Goal: Task Accomplishment & Management: Complete application form

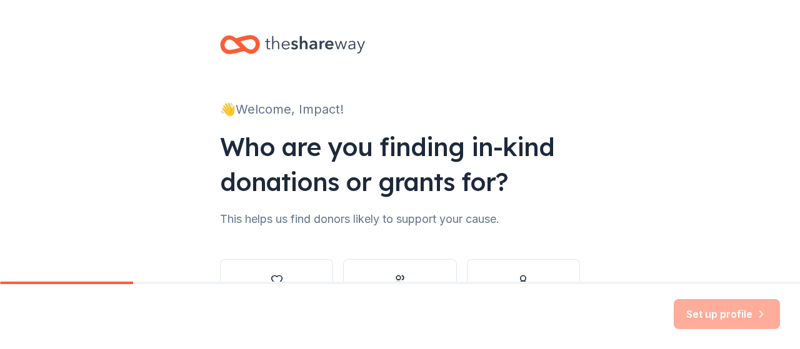
scroll to position [62, 0]
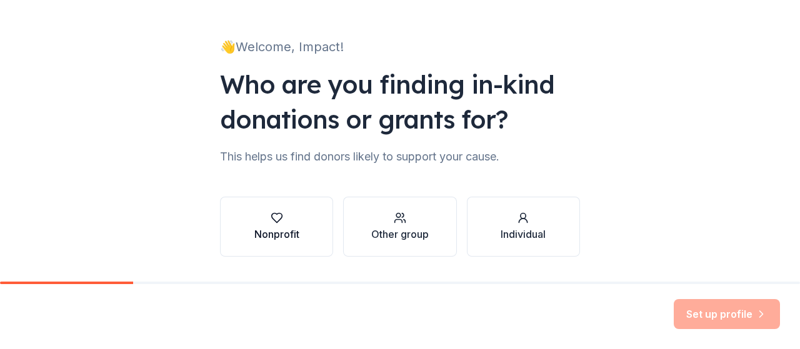
click at [272, 237] on div "Nonprofit" at bounding box center [276, 234] width 45 height 15
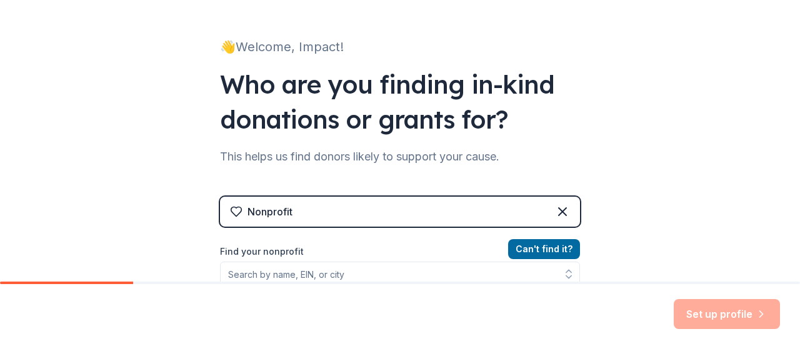
scroll to position [125, 0]
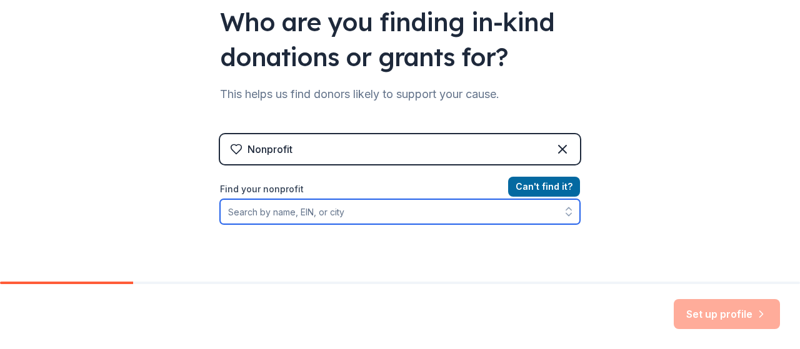
click at [403, 214] on input "Find your nonprofit" at bounding box center [400, 211] width 360 height 25
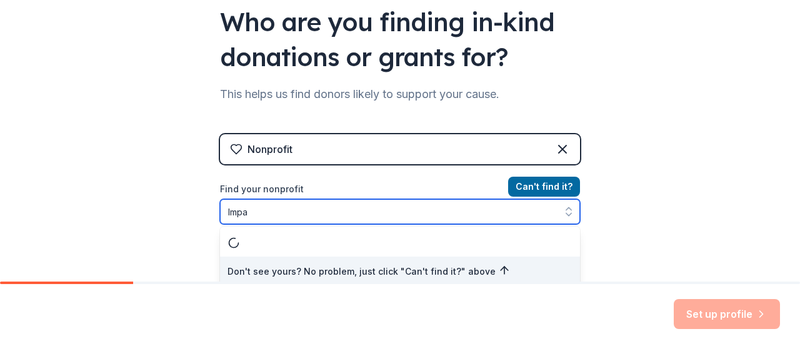
scroll to position [130, 0]
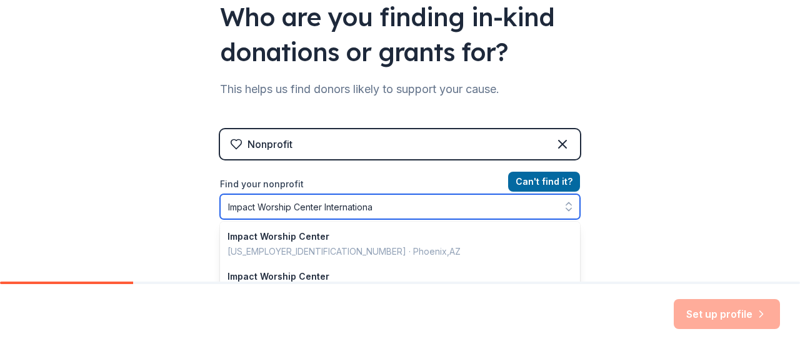
type input "Impact Worship Center International"
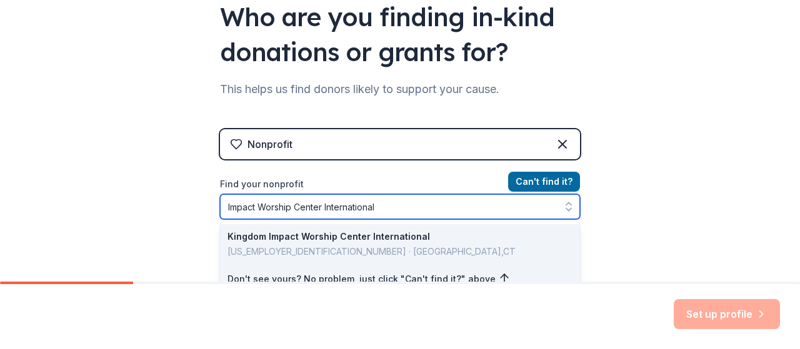
scroll to position [192, 0]
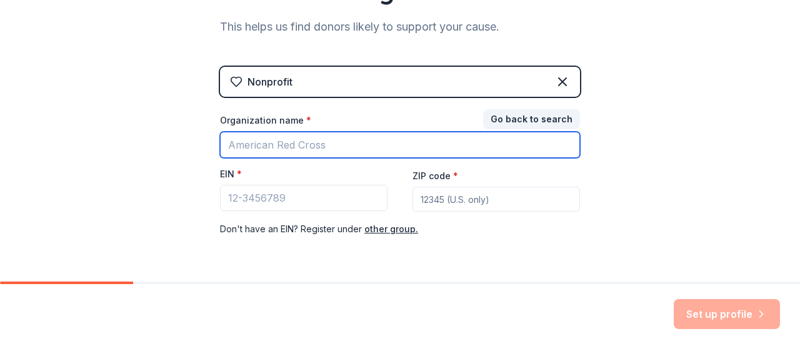
click at [343, 144] on input "Organization name *" at bounding box center [400, 145] width 360 height 26
type input "Impact Worship Center International, Inc."
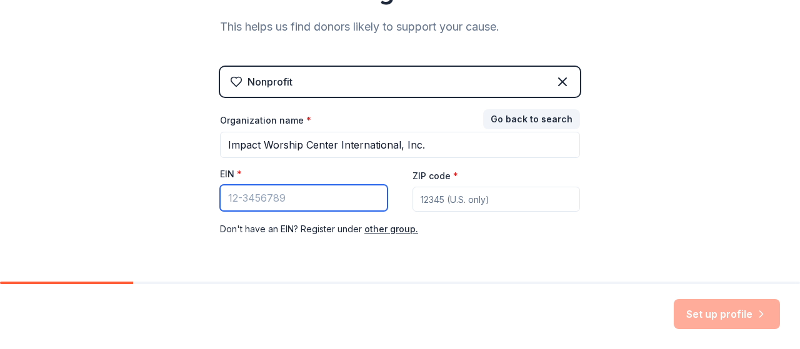
click at [347, 198] on input "EIN *" at bounding box center [303, 198] width 167 height 26
type input "[US_EMPLOYER_IDENTIFICATION_NUMBER]"
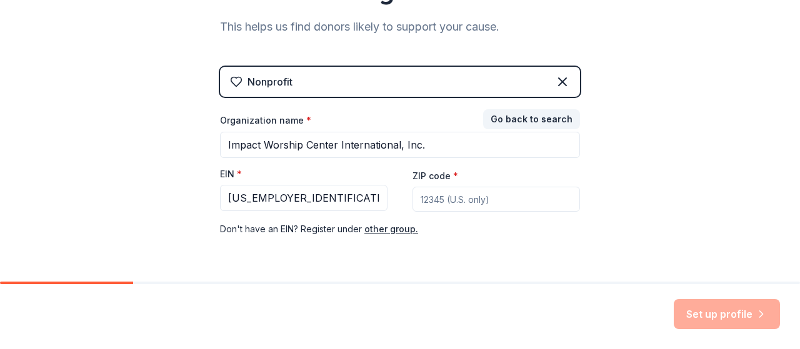
click at [472, 207] on input "ZIP code *" at bounding box center [495, 199] width 167 height 25
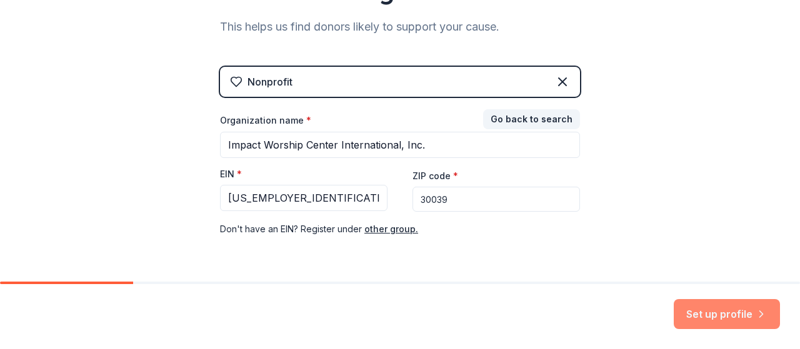
type input "30039"
click at [707, 314] on button "Set up profile" at bounding box center [726, 314] width 106 height 30
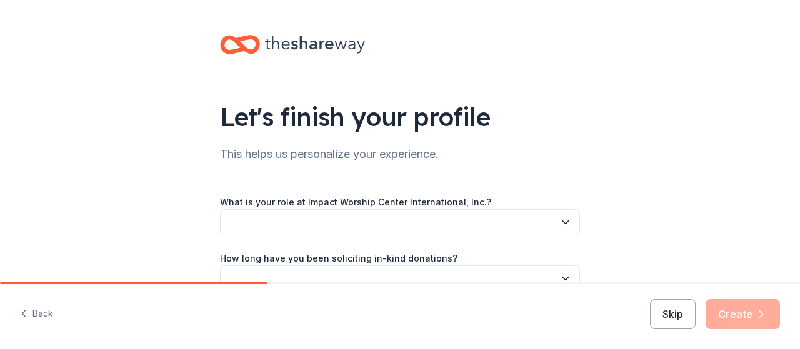
click at [561, 222] on icon "button" at bounding box center [565, 222] width 12 height 12
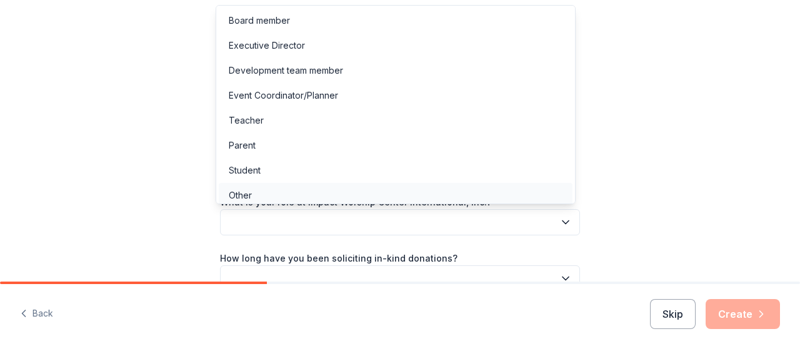
scroll to position [4, 0]
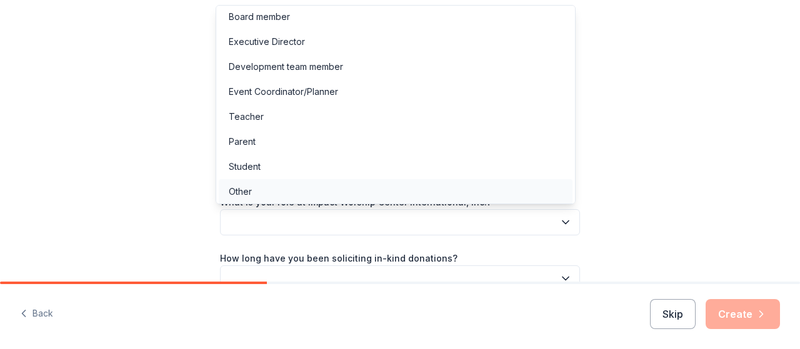
click at [259, 192] on div "Other" at bounding box center [396, 191] width 354 height 25
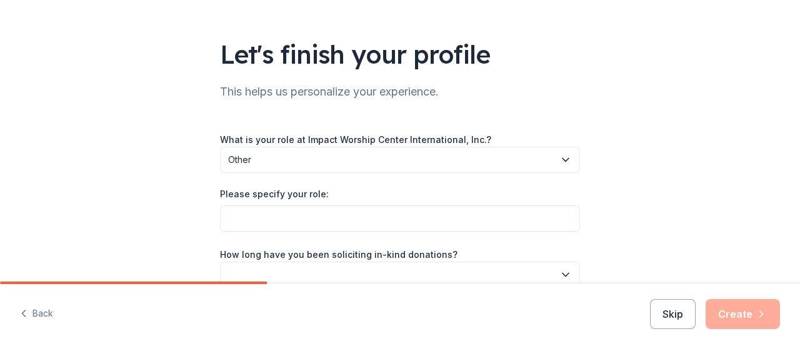
scroll to position [125, 0]
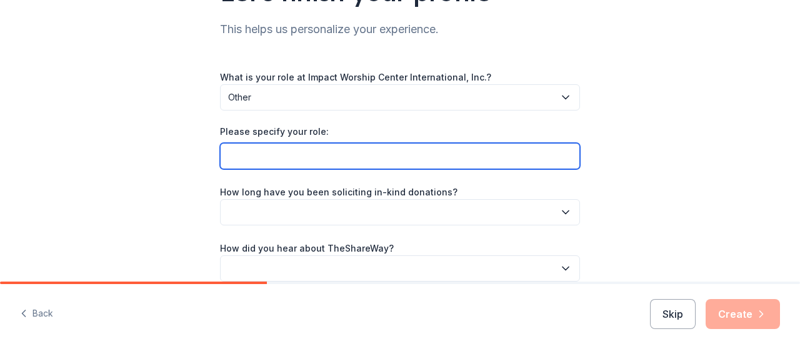
click at [565, 155] on input "Please specify your role:" at bounding box center [400, 156] width 360 height 26
type input "CEO/[DEMOGRAPHIC_DATA]"
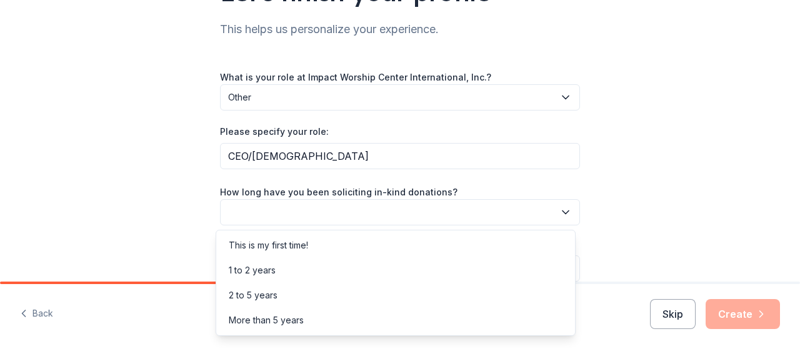
click at [562, 211] on icon "button" at bounding box center [565, 212] width 12 height 12
click at [409, 238] on div "This is my first time!" at bounding box center [396, 245] width 354 height 25
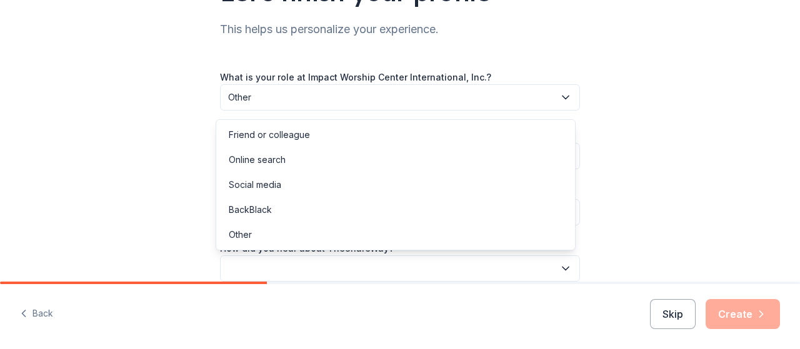
click at [561, 262] on icon "button" at bounding box center [565, 268] width 12 height 12
click at [276, 181] on div "Social media" at bounding box center [255, 184] width 52 height 15
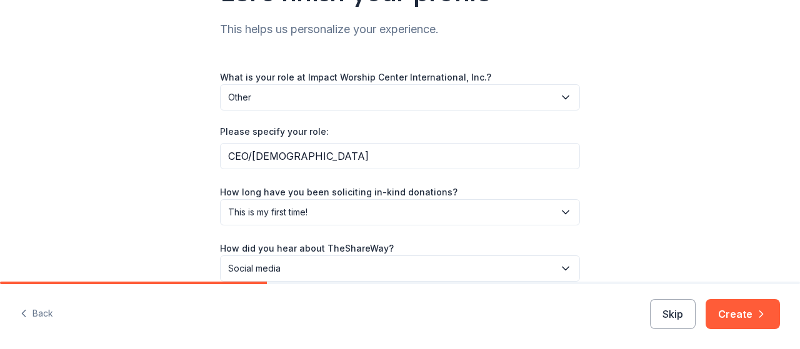
click at [655, 181] on div "Let's finish your profile This helps us personalize your experience. What is yo…" at bounding box center [400, 108] width 800 height 467
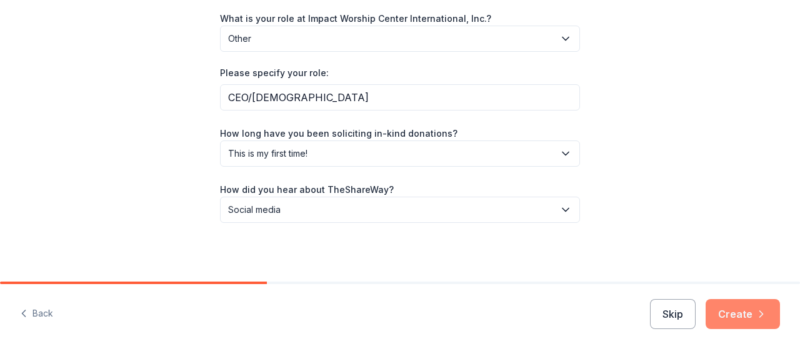
click at [745, 313] on button "Create" at bounding box center [742, 314] width 74 height 30
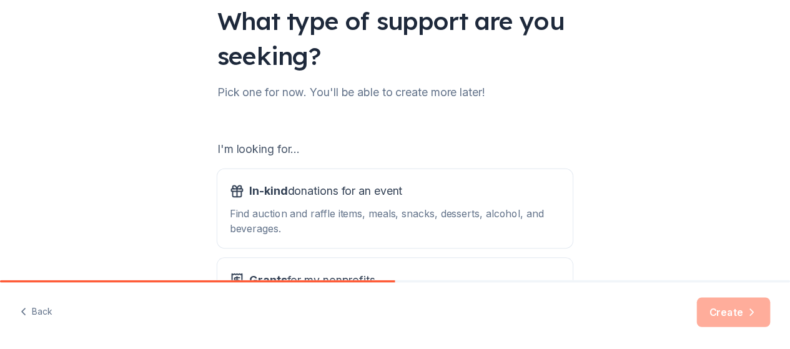
scroll to position [222, 0]
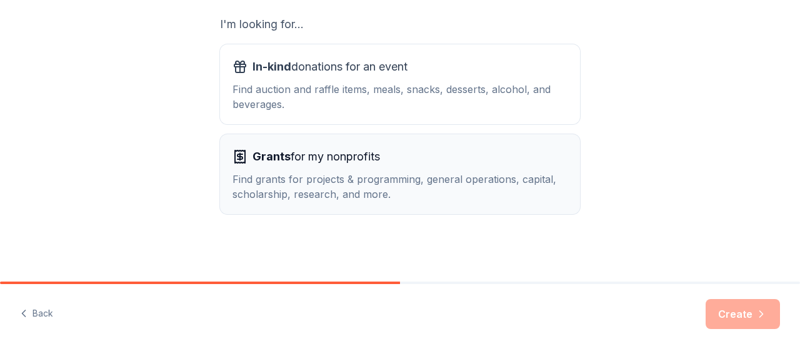
click at [347, 169] on div "Grants for my nonprofits Find grants for projects & programming, general operat…" at bounding box center [399, 174] width 335 height 55
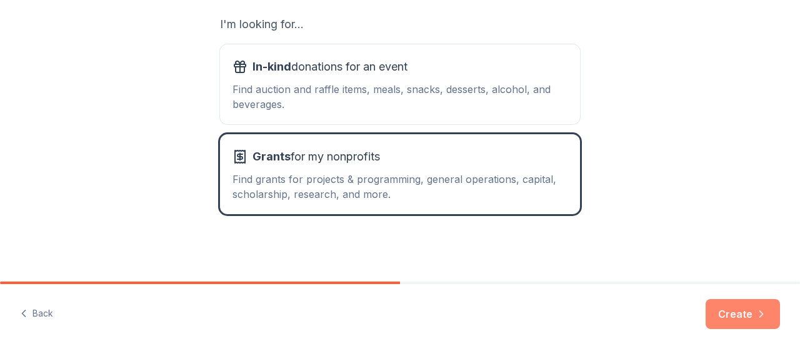
click at [738, 310] on button "Create" at bounding box center [742, 314] width 74 height 30
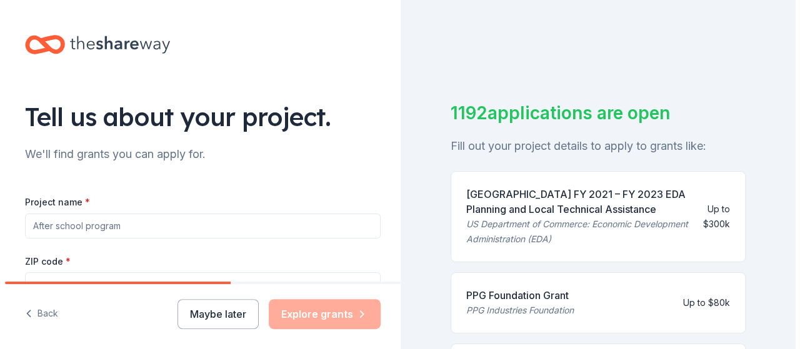
scroll to position [125, 0]
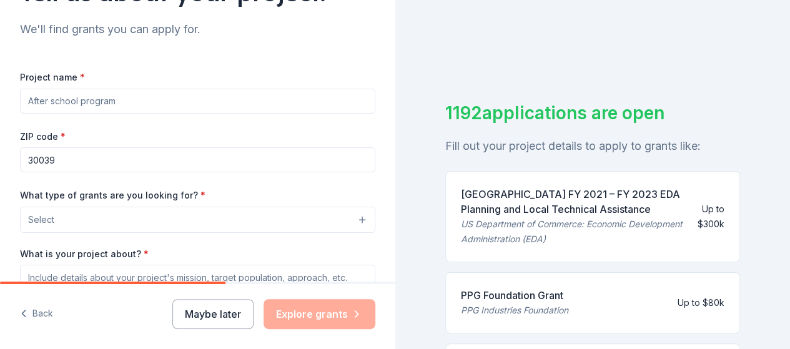
click at [229, 102] on input "Project name *" at bounding box center [197, 101] width 355 height 25
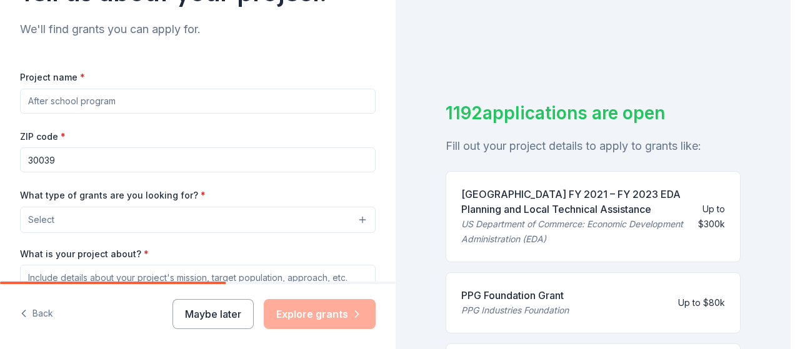
click at [354, 216] on button "Select" at bounding box center [197, 220] width 355 height 26
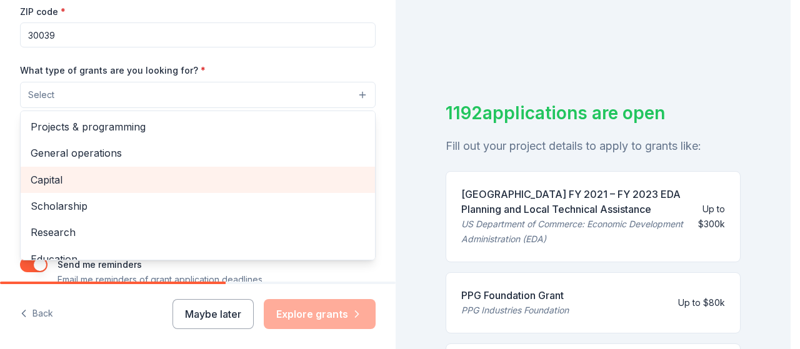
click at [54, 174] on span "Capital" at bounding box center [198, 180] width 334 height 16
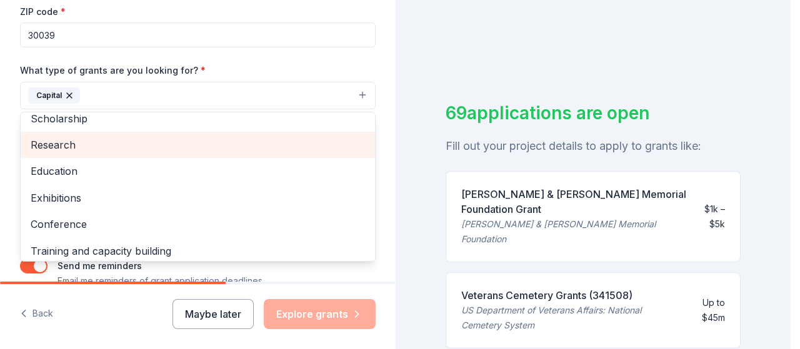
scroll to position [121, 0]
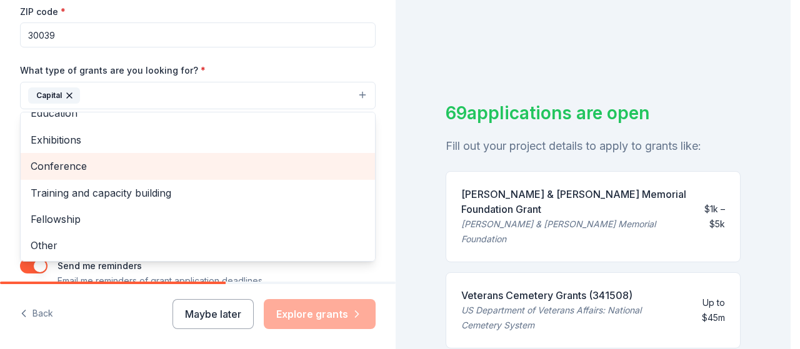
click at [82, 160] on span "Conference" at bounding box center [198, 166] width 334 height 16
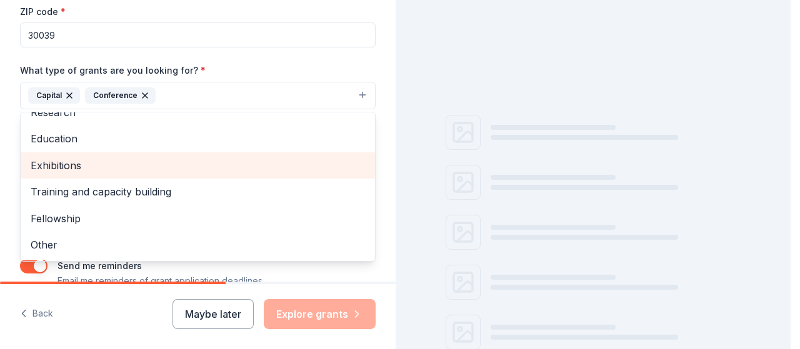
scroll to position [94, 0]
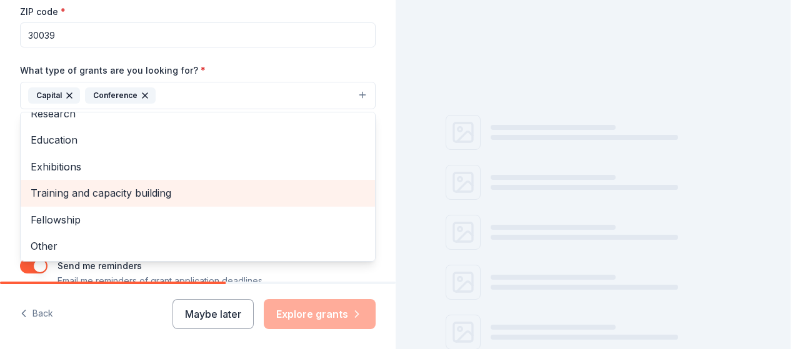
click at [127, 191] on span "Training and capacity building" at bounding box center [198, 193] width 334 height 16
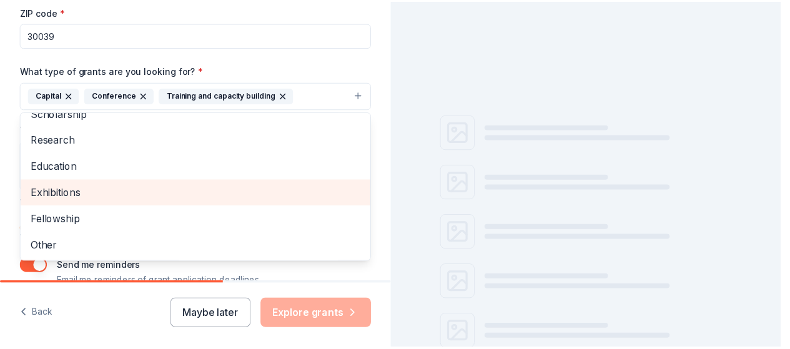
scroll to position [67, 0]
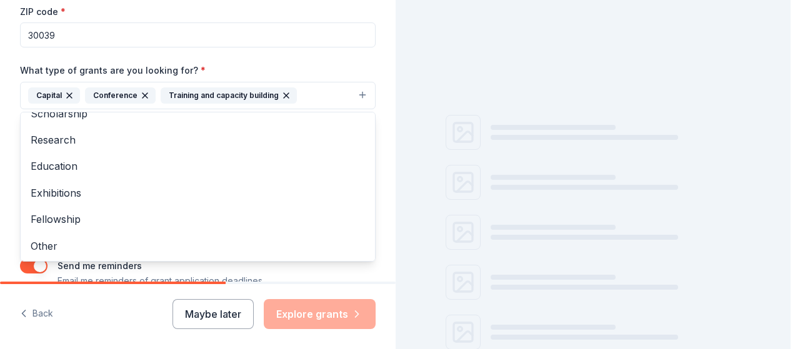
click at [307, 44] on div "Project name * ZIP code * 30039 What type of grants are you looking for? * Capi…" at bounding box center [197, 116] width 355 height 344
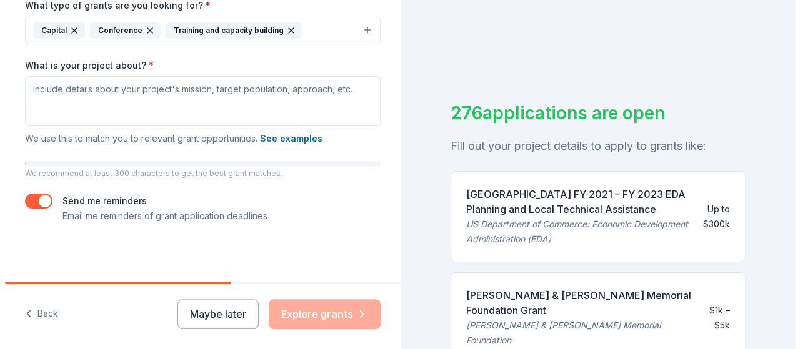
scroll to position [65, 0]
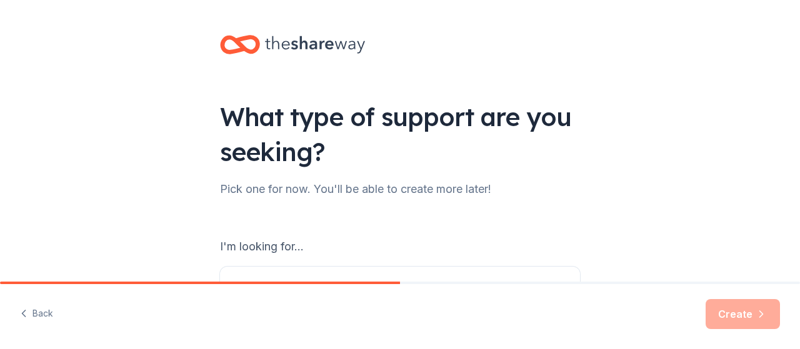
scroll to position [125, 0]
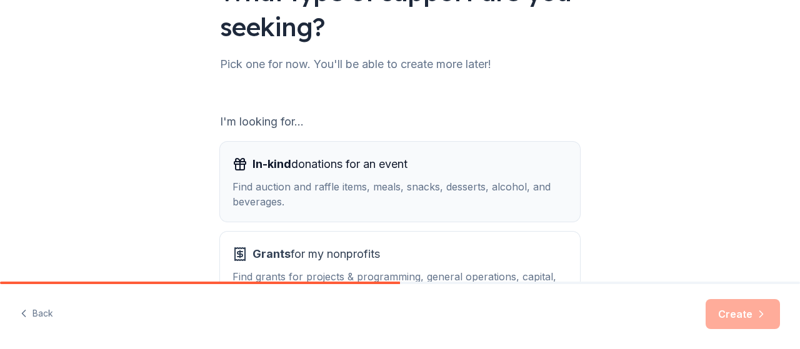
click at [403, 186] on div "Find auction and raffle items, meals, snacks, desserts, alcohol, and beverages." at bounding box center [399, 194] width 335 height 30
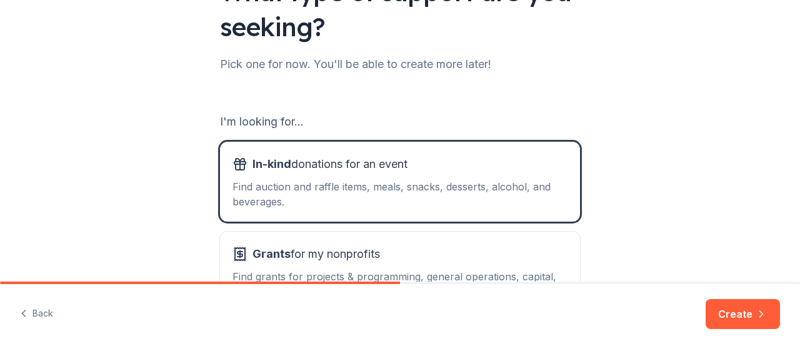
click at [736, 307] on button "Create" at bounding box center [742, 314] width 74 height 30
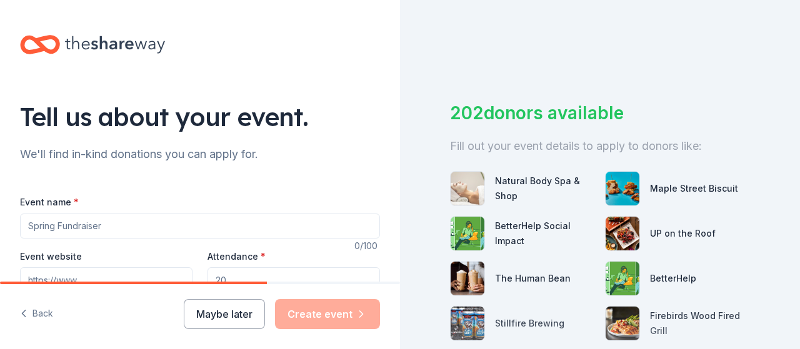
scroll to position [125, 0]
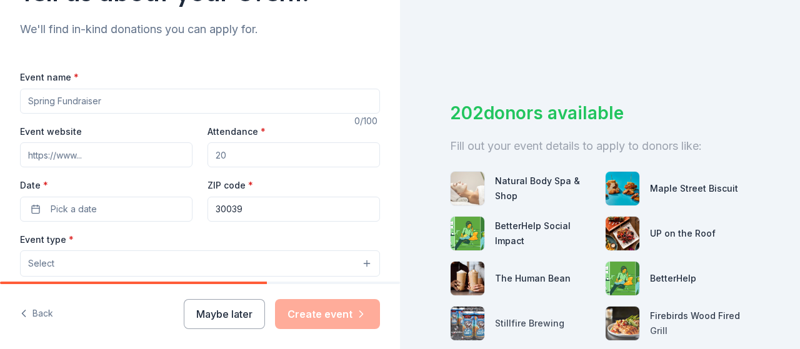
click at [274, 98] on input "Event name *" at bounding box center [200, 101] width 360 height 25
type input "Women's Conference"
click at [274, 153] on input "Attendance *" at bounding box center [293, 154] width 172 height 25
type input "50"
click at [152, 202] on button "Pick a date" at bounding box center [106, 209] width 172 height 25
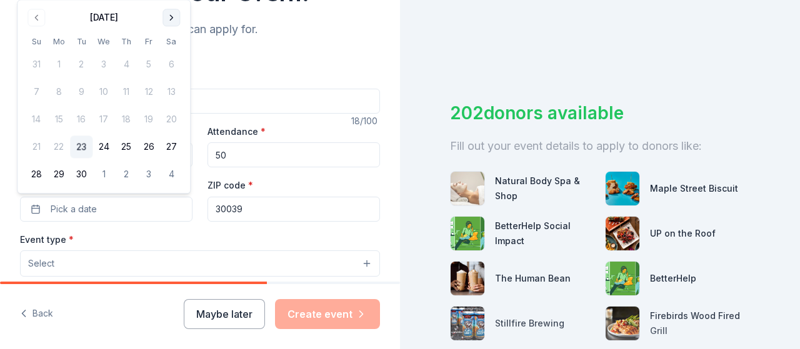
click at [174, 17] on button "Go to next month" at bounding box center [170, 17] width 17 height 17
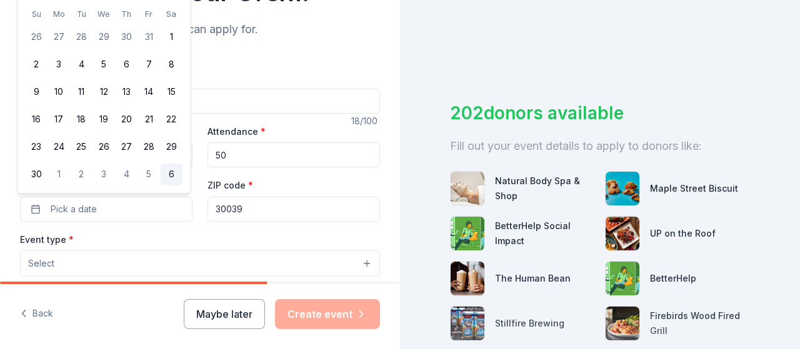
click at [174, 171] on button "6" at bounding box center [171, 175] width 22 height 22
click at [319, 52] on div "Event name * Women's Conference 18 /100 Event website Attendance * 50 Date * [D…" at bounding box center [200, 347] width 360 height 597
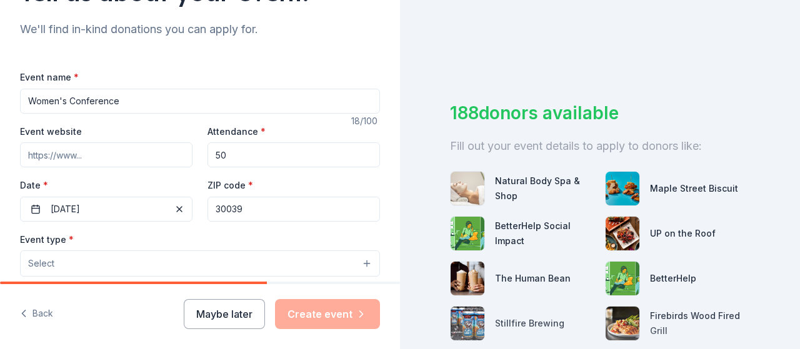
scroll to position [250, 0]
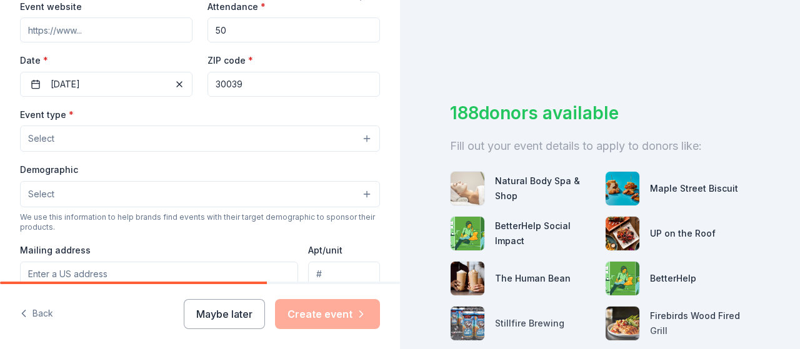
click at [355, 137] on button "Select" at bounding box center [200, 139] width 360 height 26
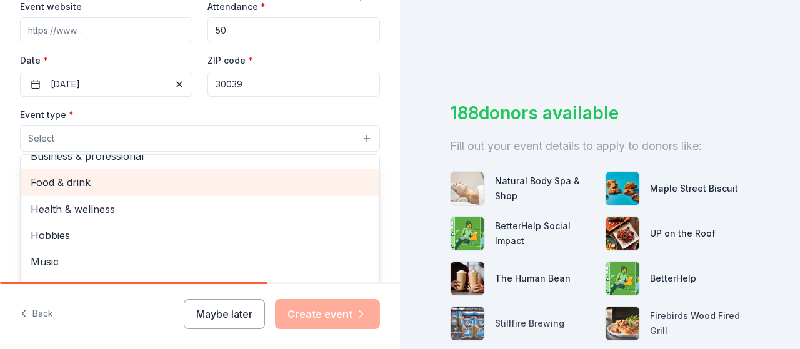
scroll to position [0, 0]
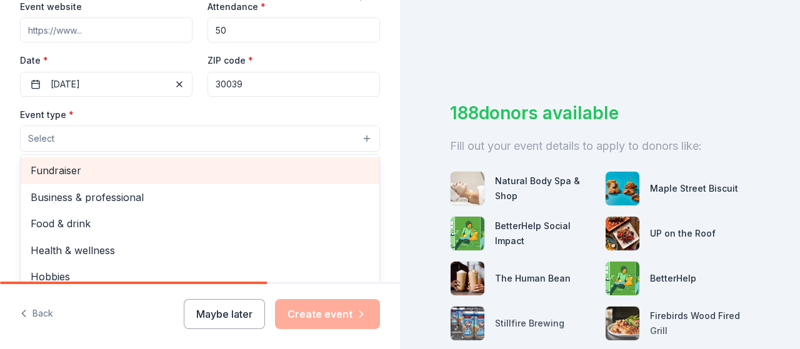
click at [85, 169] on span "Fundraiser" at bounding box center [200, 170] width 339 height 16
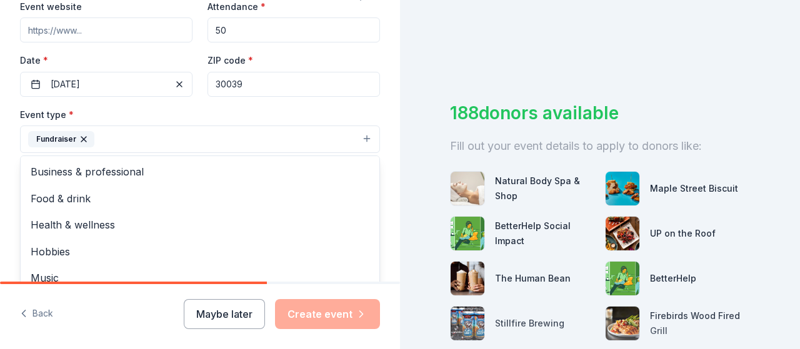
click at [375, 102] on div "Tell us about your event. We'll find in-kind donations you can apply for. Event…" at bounding box center [200, 166] width 400 height 833
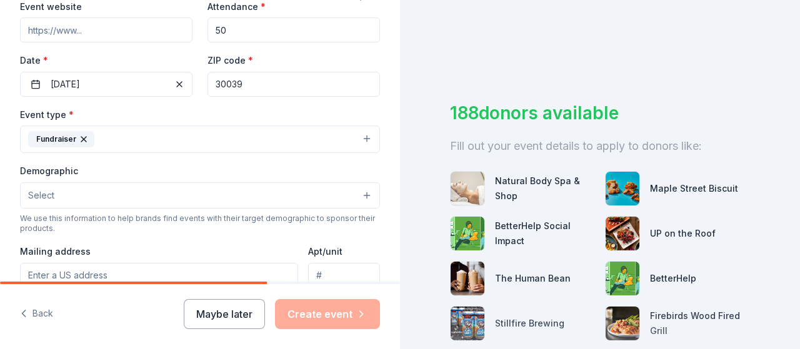
click at [357, 192] on button "Select" at bounding box center [200, 195] width 360 height 26
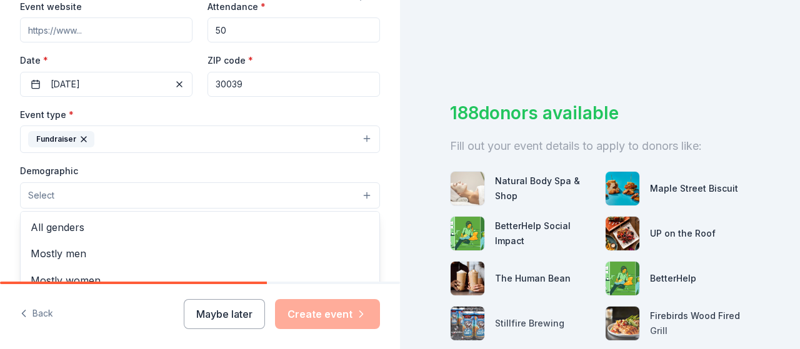
scroll to position [375, 0]
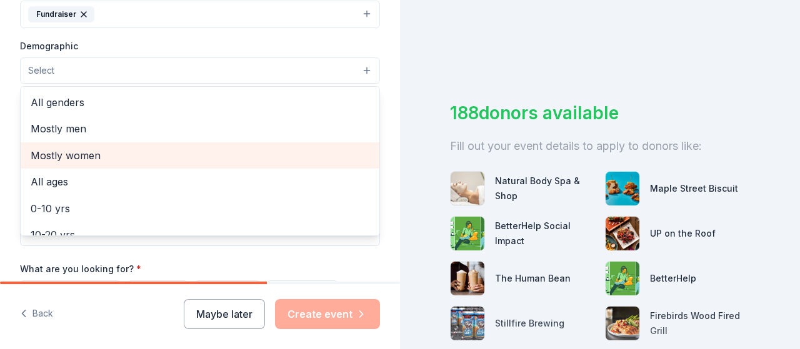
click at [94, 150] on span "Mostly women" at bounding box center [200, 155] width 339 height 16
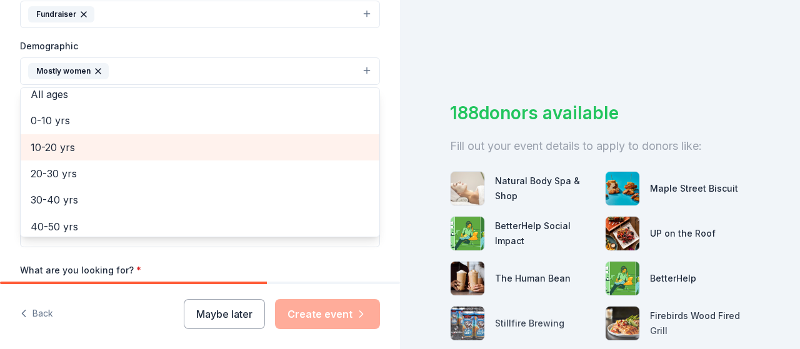
scroll to position [125, 0]
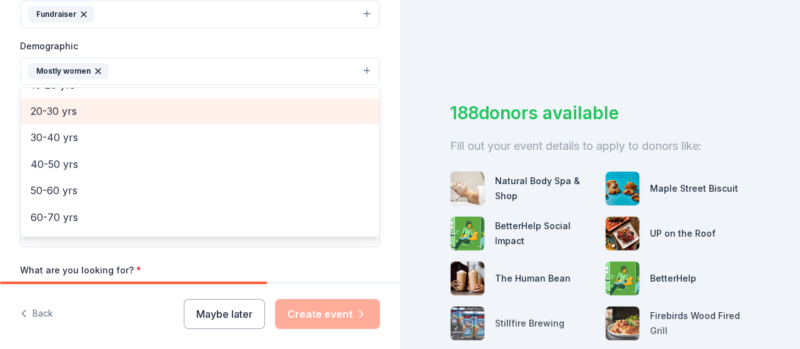
drag, startPoint x: 70, startPoint y: 107, endPoint x: 61, endPoint y: 124, distance: 19.6
click at [70, 107] on span "20-30 yrs" at bounding box center [200, 111] width 339 height 16
click at [64, 114] on span "30-40 yrs" at bounding box center [200, 111] width 339 height 16
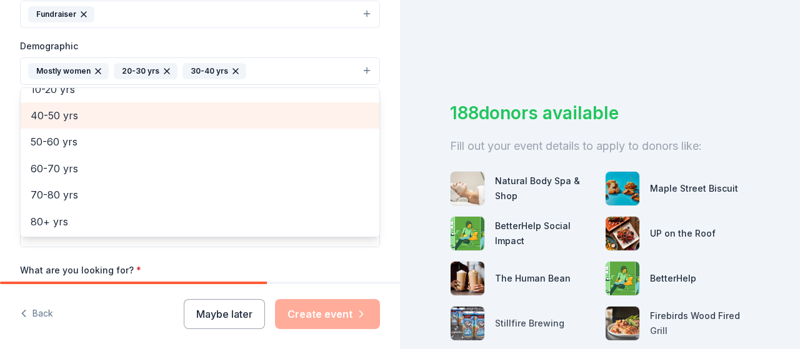
click at [66, 116] on span "40-50 yrs" at bounding box center [200, 115] width 339 height 16
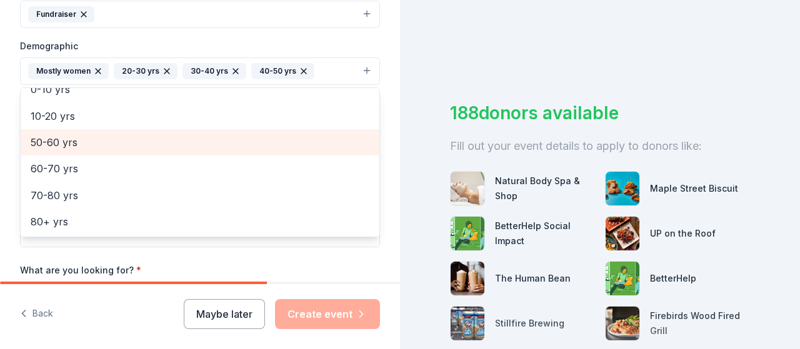
click at [57, 138] on span "50-60 yrs" at bounding box center [200, 142] width 339 height 16
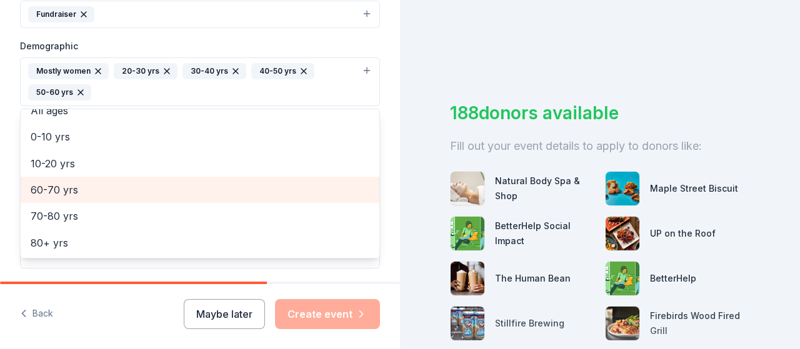
click at [65, 184] on span "60-70 yrs" at bounding box center [200, 190] width 339 height 16
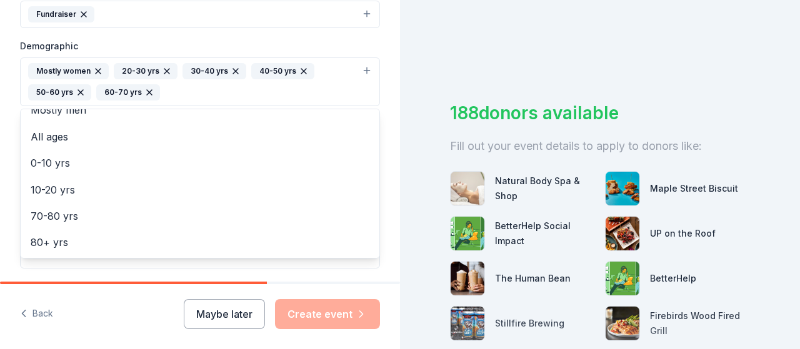
click at [387, 198] on div "Tell us about your event. We'll find in-kind donations you can apply for. Event…" at bounding box center [200, 52] width 400 height 855
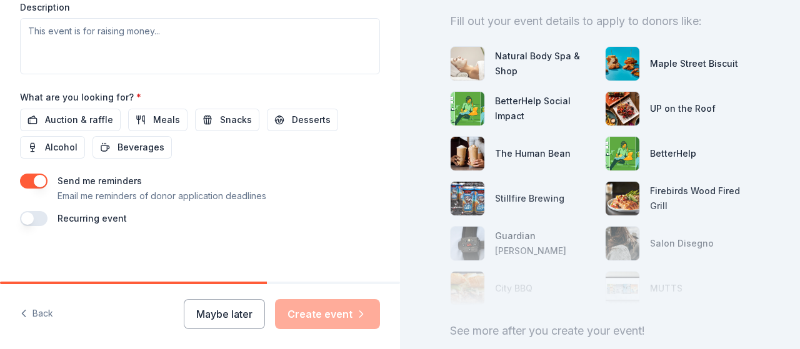
scroll to position [187, 0]
